Goal: Task Accomplishment & Management: Manage account settings

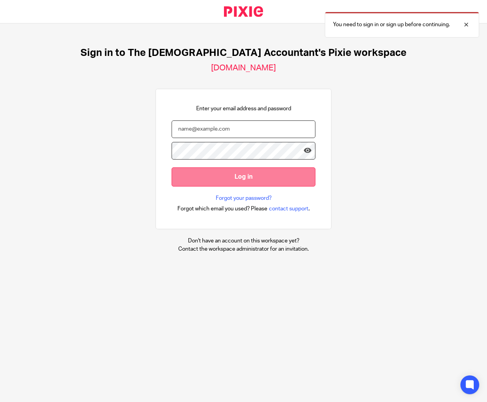
type input "[EMAIL_ADDRESS][DOMAIN_NAME]"
click at [295, 180] on input "Log in" at bounding box center [243, 176] width 144 height 19
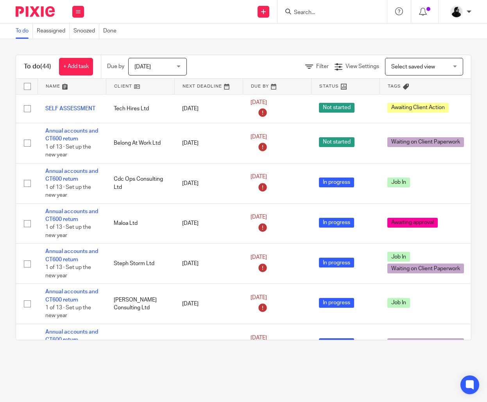
click at [340, 13] on input "Search" at bounding box center [328, 12] width 70 height 7
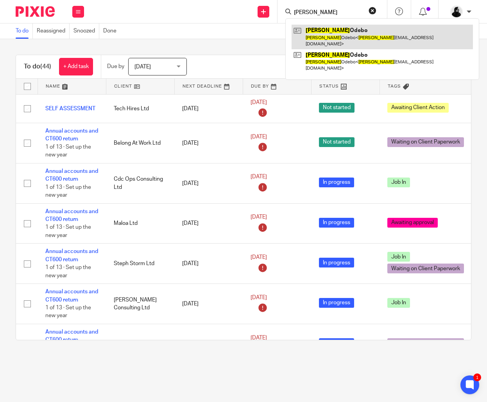
type input "esther"
click at [343, 41] on link at bounding box center [381, 37] width 181 height 24
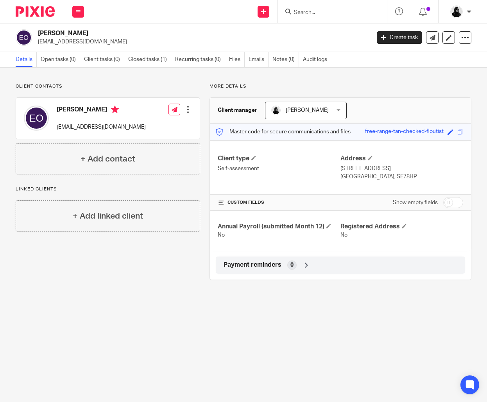
click at [312, 11] on input "Search" at bounding box center [328, 12] width 70 height 7
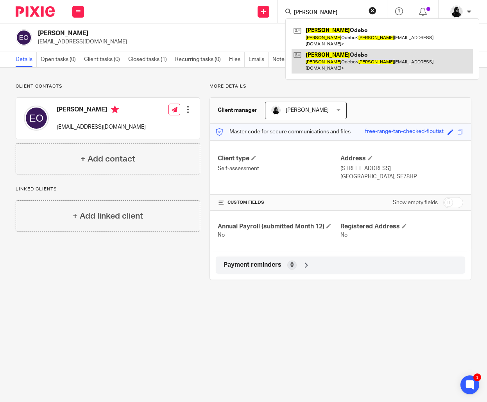
type input "esther"
click at [317, 51] on link at bounding box center [381, 61] width 181 height 24
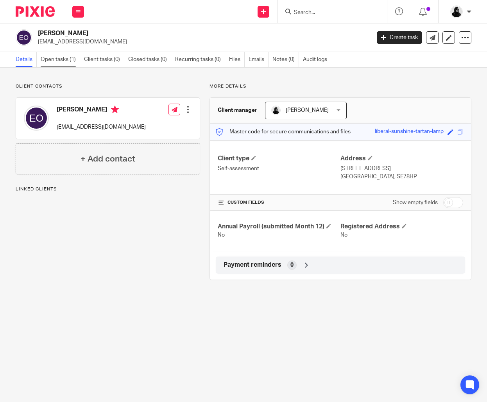
click at [68, 63] on link "Open tasks (1)" at bounding box center [60, 59] width 39 height 15
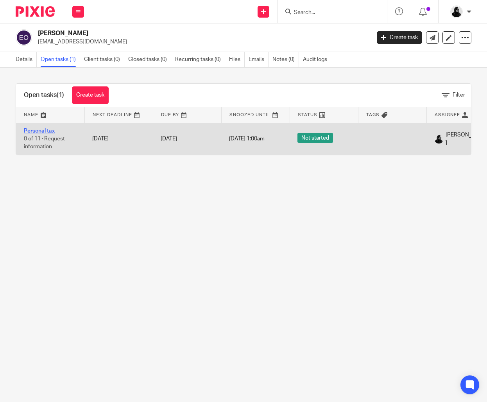
click at [51, 129] on link "Personal tax" at bounding box center [39, 130] width 31 height 5
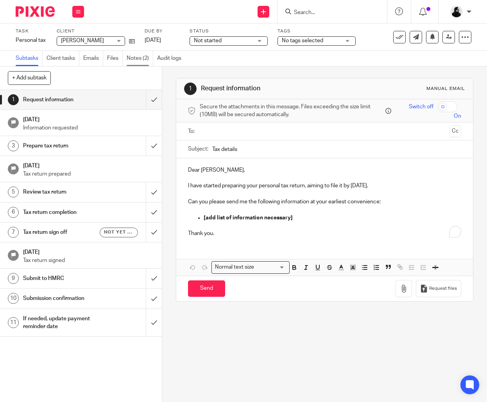
click at [144, 63] on link "Notes (2)" at bounding box center [140, 58] width 27 height 15
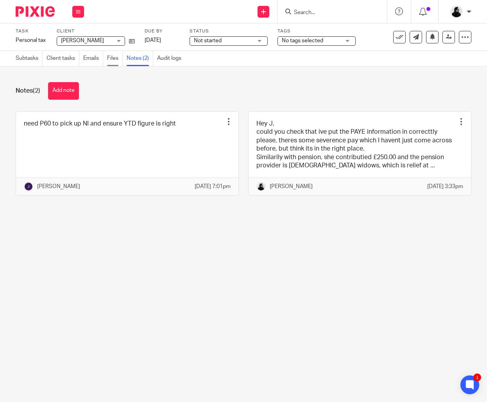
click at [115, 59] on link "Files" at bounding box center [115, 58] width 16 height 15
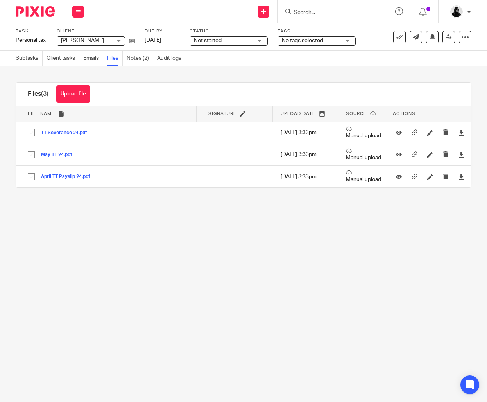
click at [82, 93] on button "Upload file" at bounding box center [73, 94] width 34 height 18
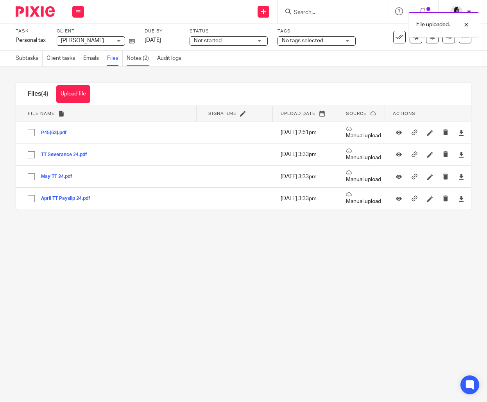
click at [142, 63] on link "Notes (2)" at bounding box center [140, 58] width 27 height 15
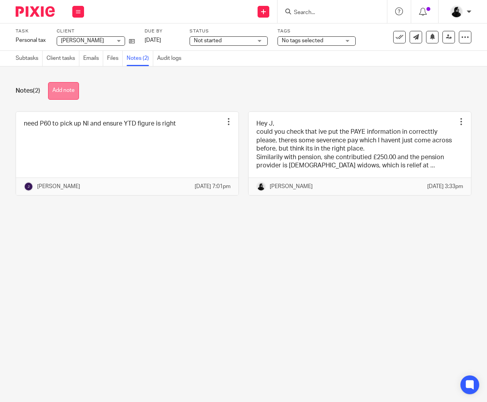
click at [64, 84] on button "Add note" at bounding box center [63, 91] width 31 height 18
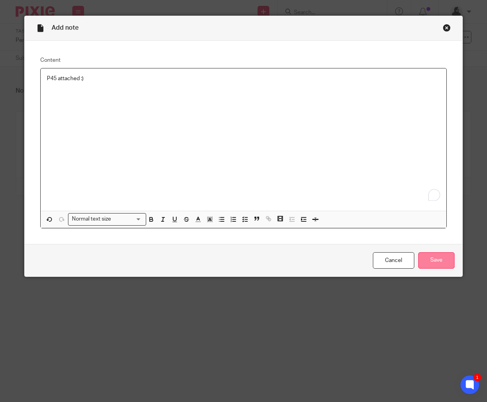
click at [447, 257] on input "Save" at bounding box center [436, 260] width 36 height 17
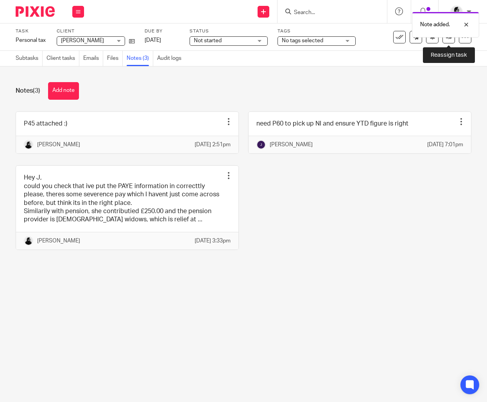
drag, startPoint x: 452, startPoint y: 41, endPoint x: 449, endPoint y: 52, distance: 11.4
click at [452, 41] on link at bounding box center [448, 37] width 13 height 13
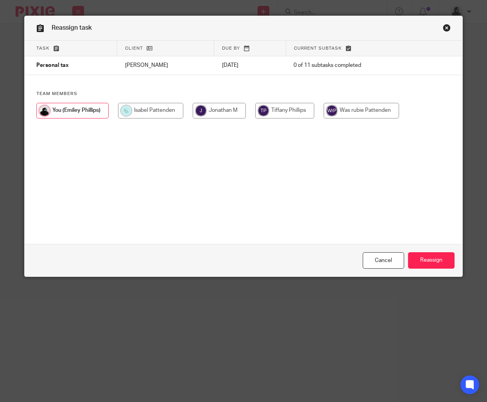
click at [209, 109] on input "radio" at bounding box center [219, 111] width 53 height 16
radio input "true"
drag, startPoint x: 439, startPoint y: 259, endPoint x: 433, endPoint y: 256, distance: 6.1
click at [439, 259] on input "Reassign" at bounding box center [431, 260] width 46 height 17
